Goal: Information Seeking & Learning: Learn about a topic

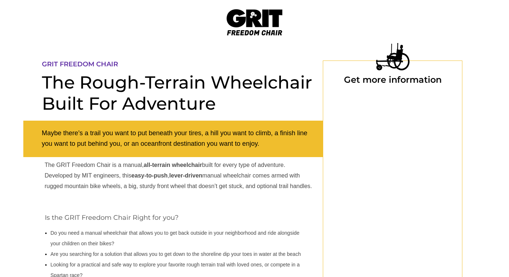
select select "US"
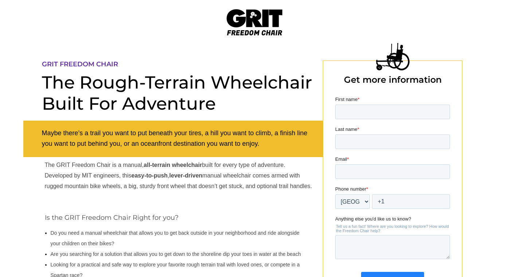
click at [245, 23] on img at bounding box center [255, 22] width 56 height 26
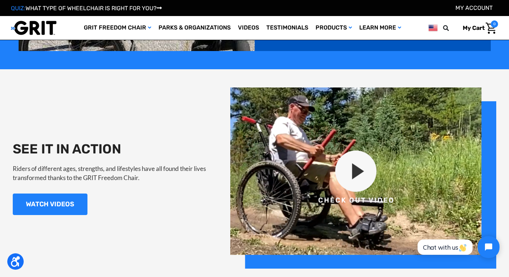
scroll to position [692, 0]
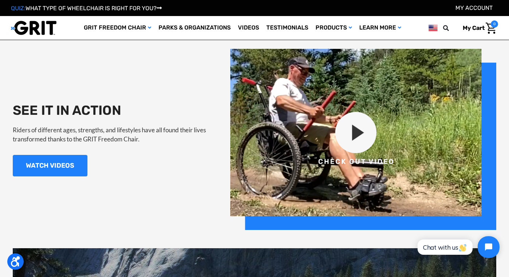
click at [360, 175] on img at bounding box center [363, 139] width 266 height 181
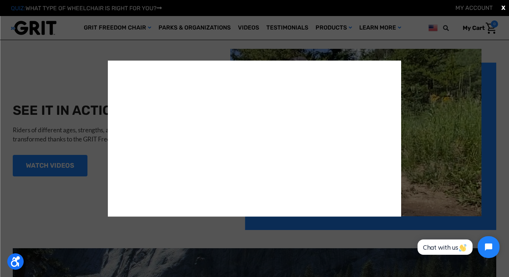
scroll to position [0, 0]
click at [101, 256] on div "X" at bounding box center [254, 138] width 509 height 277
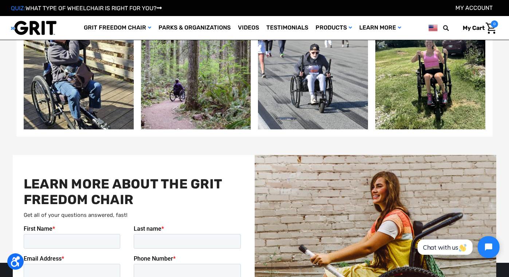
scroll to position [1421, 0]
